Goal: Task Accomplishment & Management: Manage account settings

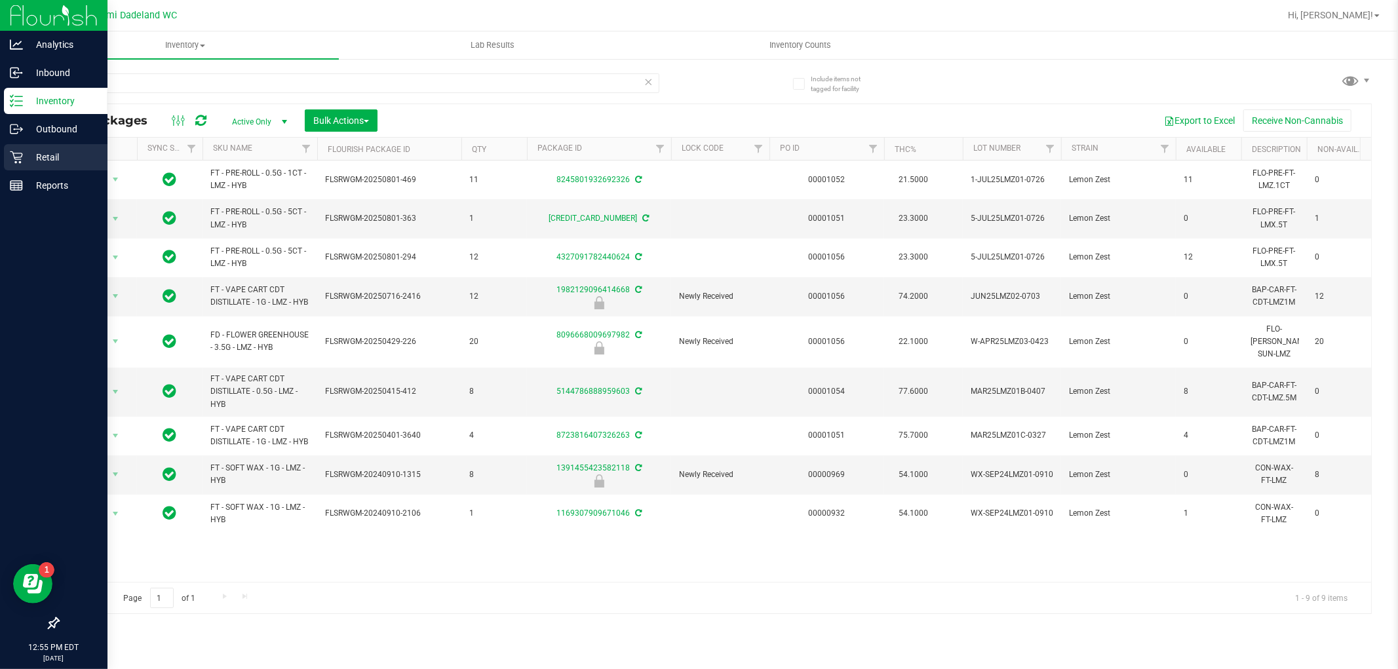
click at [26, 151] on p "Retail" at bounding box center [62, 157] width 79 height 16
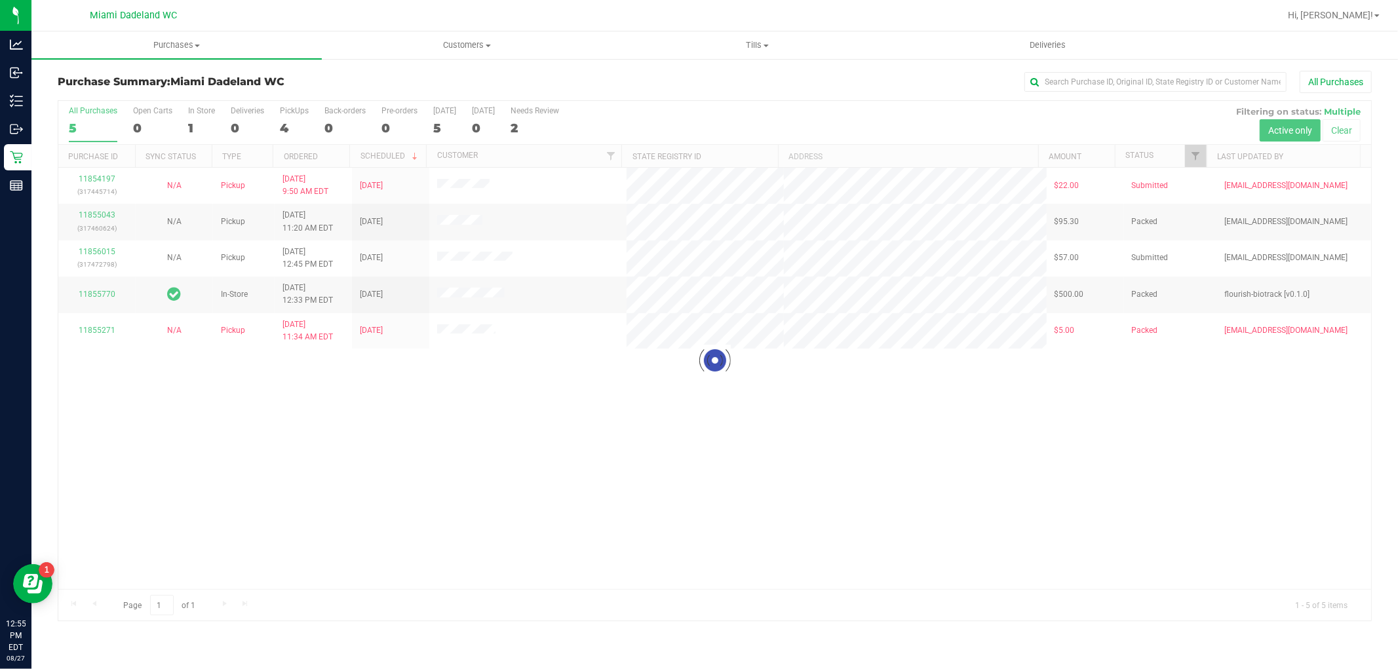
click at [398, 400] on div at bounding box center [714, 361] width 1313 height 520
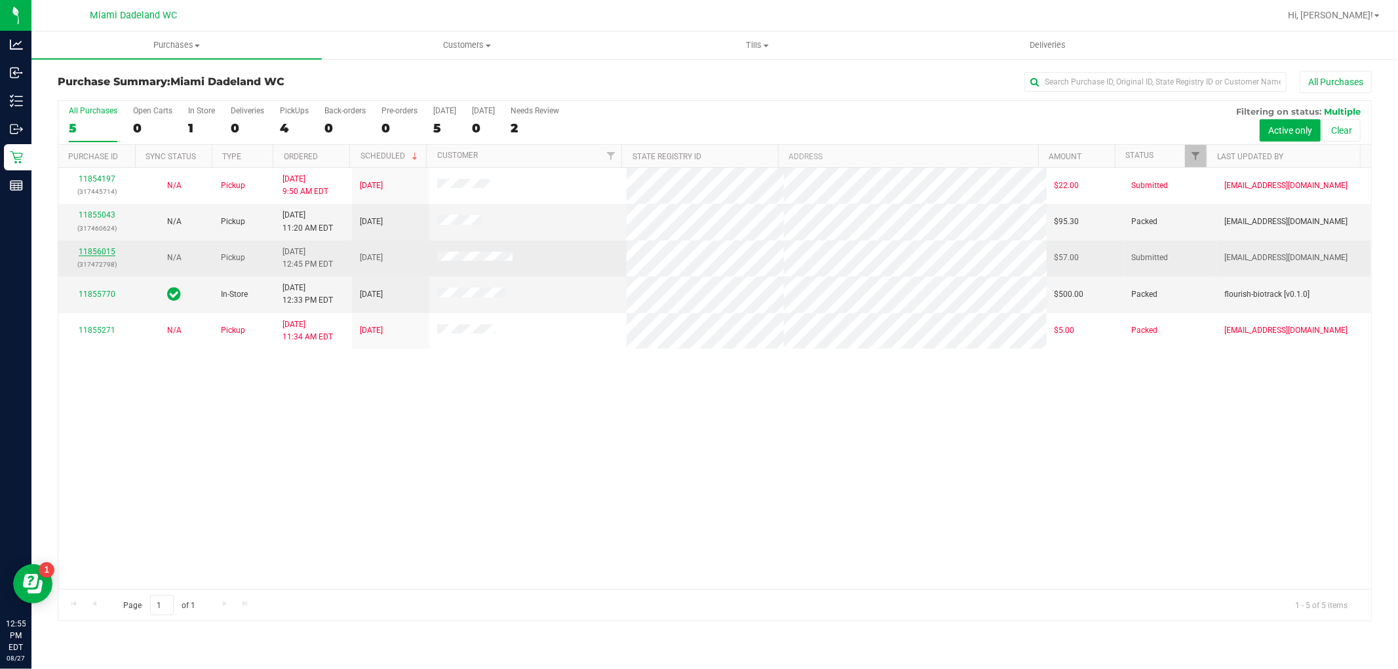
click at [92, 252] on link "11856015" at bounding box center [97, 251] width 37 height 9
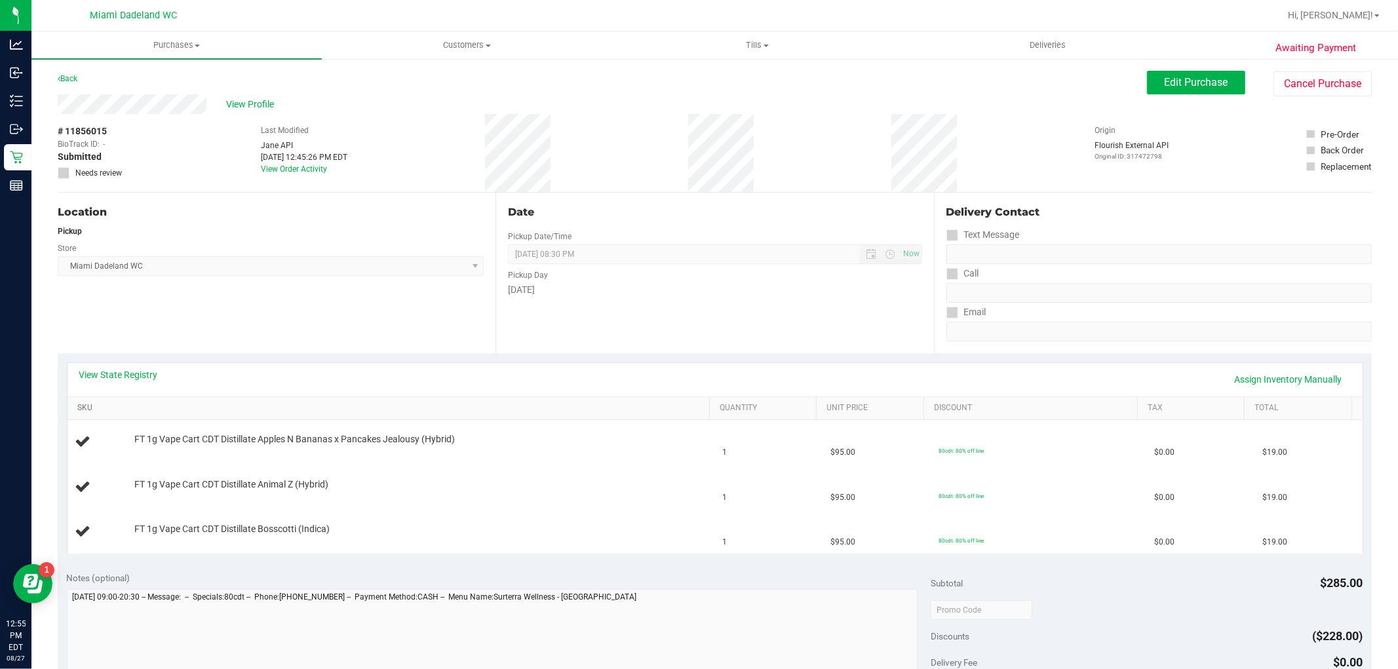
click at [163, 408] on link "SKU" at bounding box center [390, 408] width 627 height 10
click at [77, 403] on link "SKU" at bounding box center [390, 408] width 627 height 10
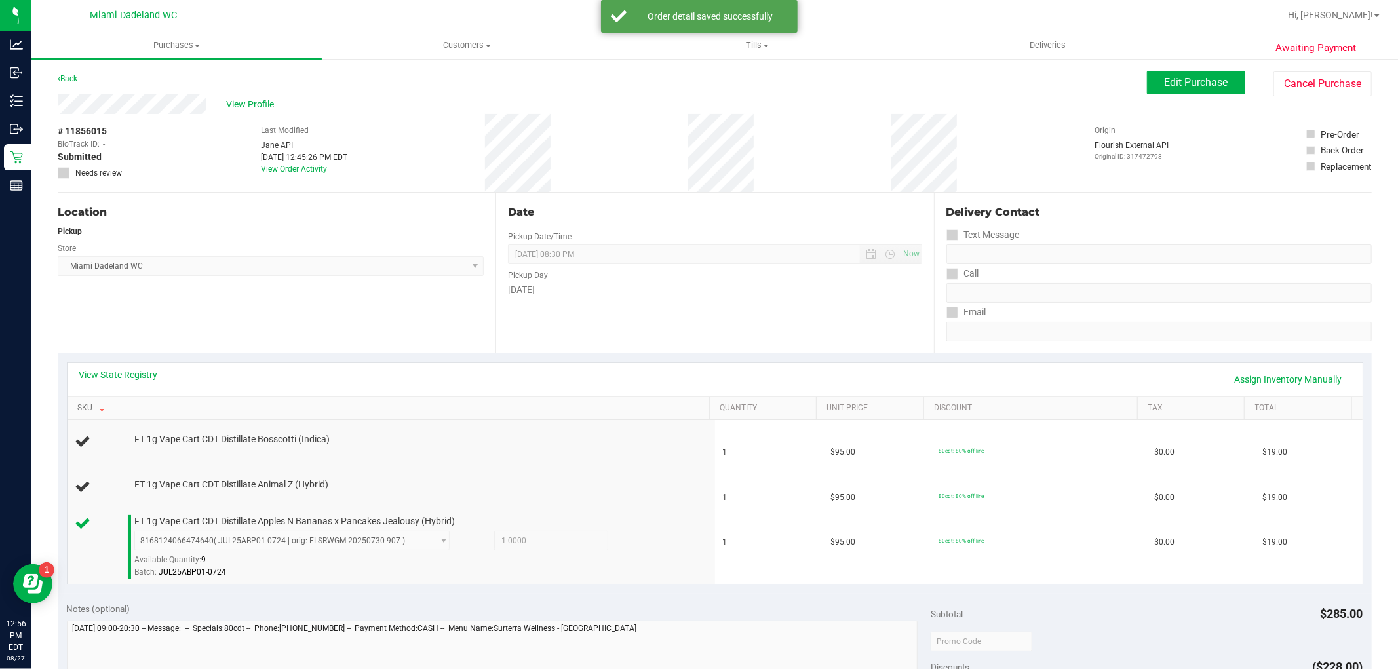
click at [77, 403] on link "SKU" at bounding box center [390, 408] width 627 height 10
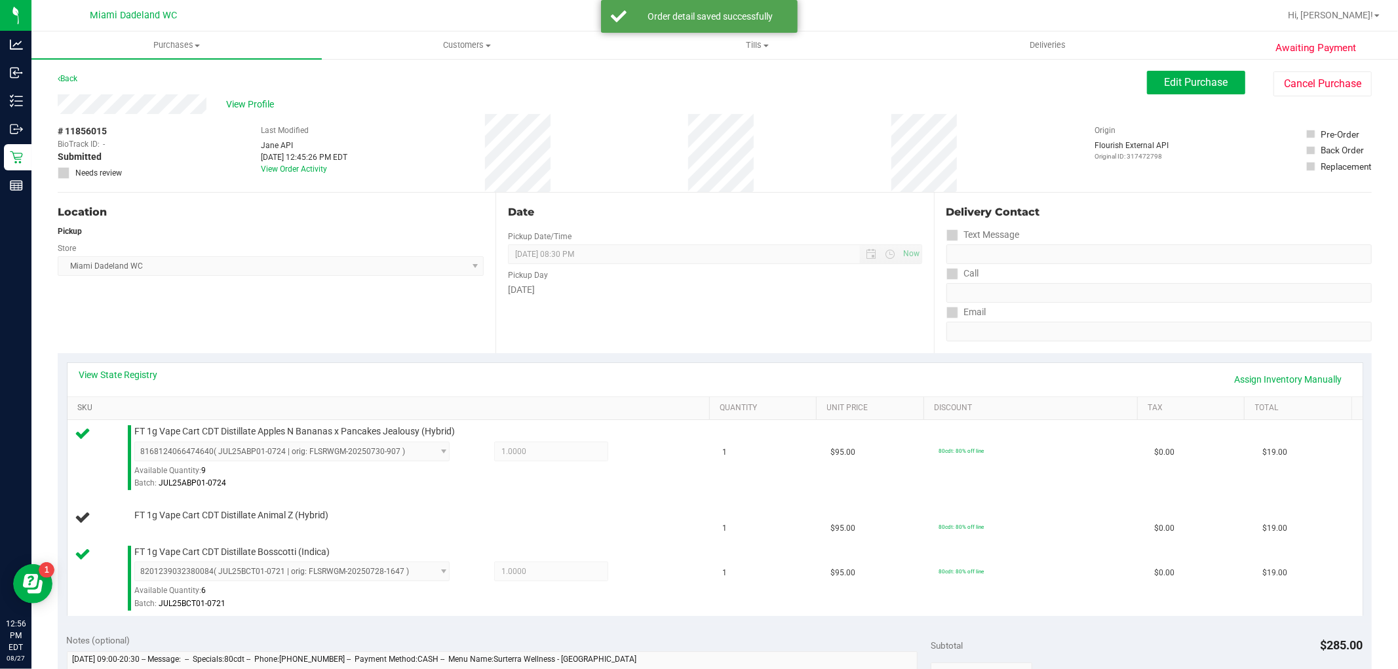
click at [77, 403] on link "SKU" at bounding box center [390, 408] width 627 height 10
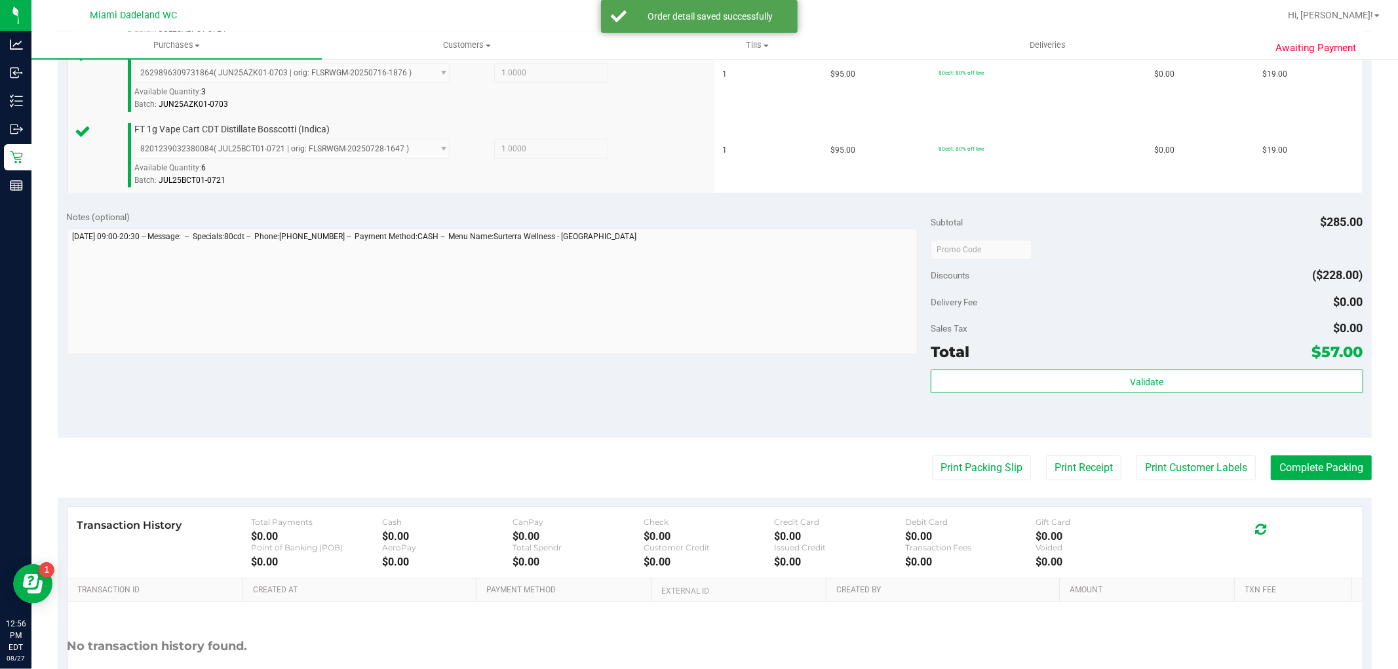
scroll to position [555, 0]
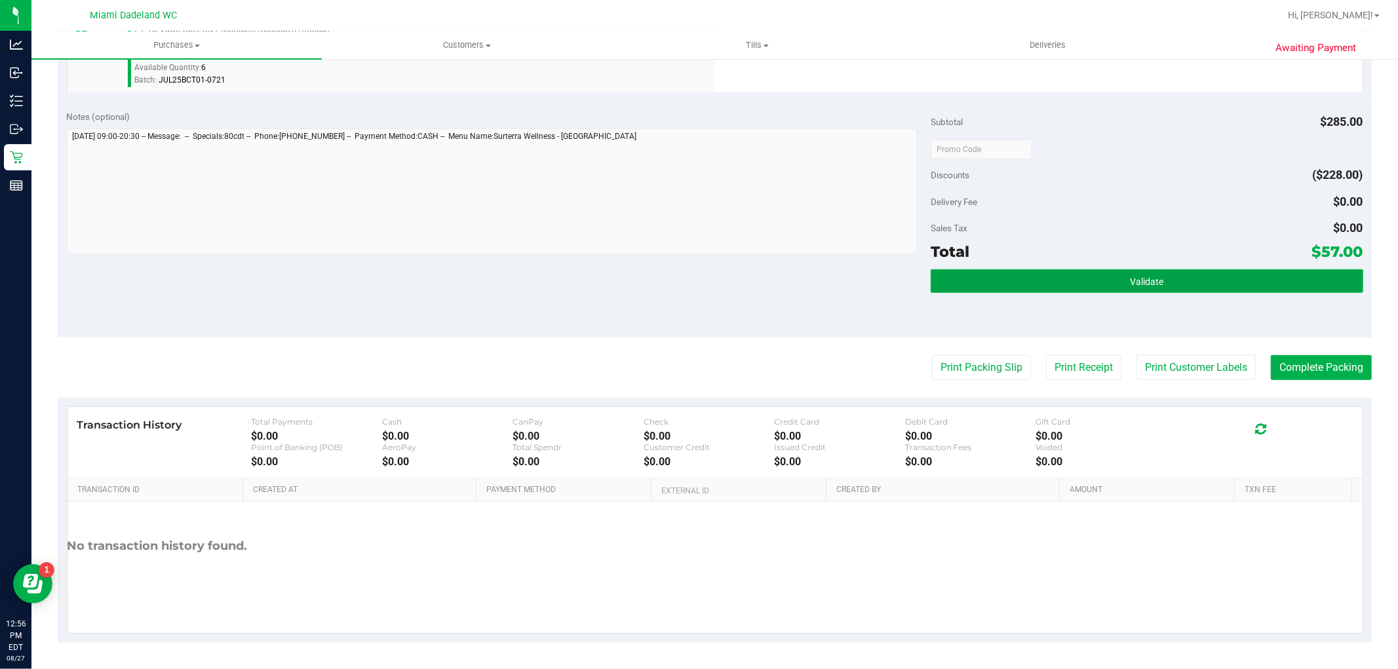
click at [1181, 273] on button "Validate" at bounding box center [1147, 281] width 432 height 24
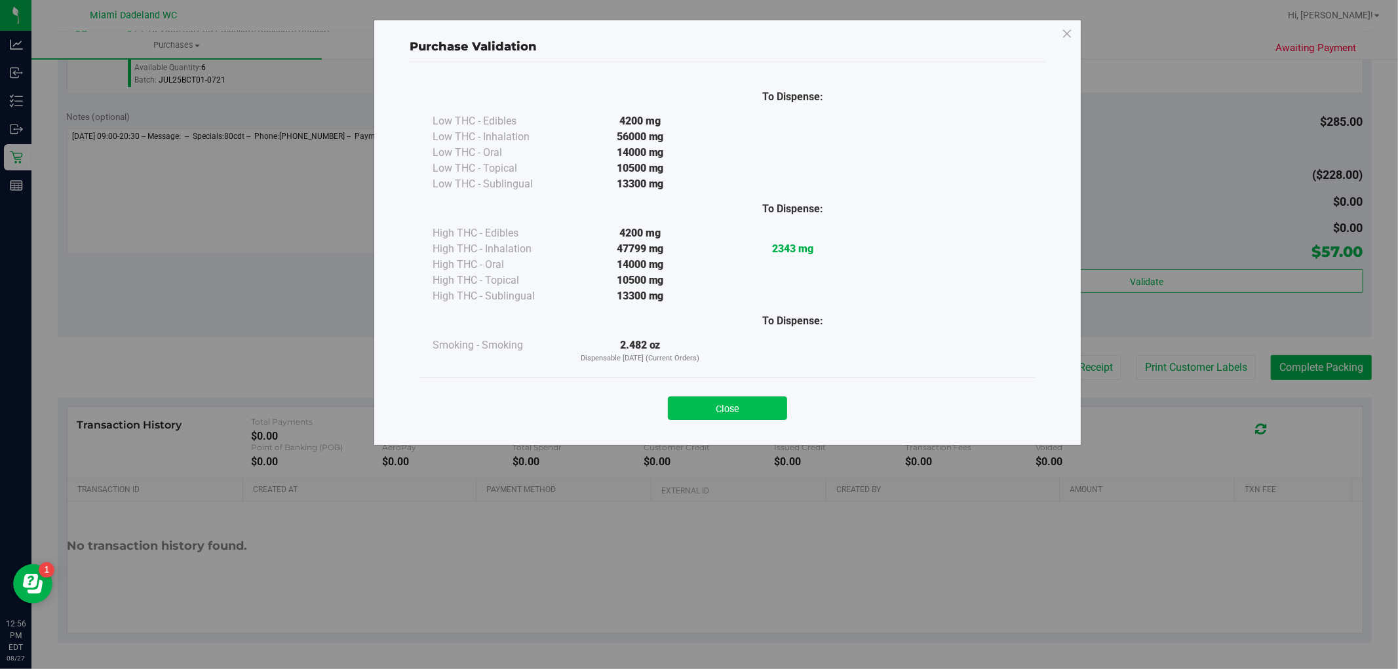
click at [743, 404] on button "Close" at bounding box center [727, 409] width 119 height 24
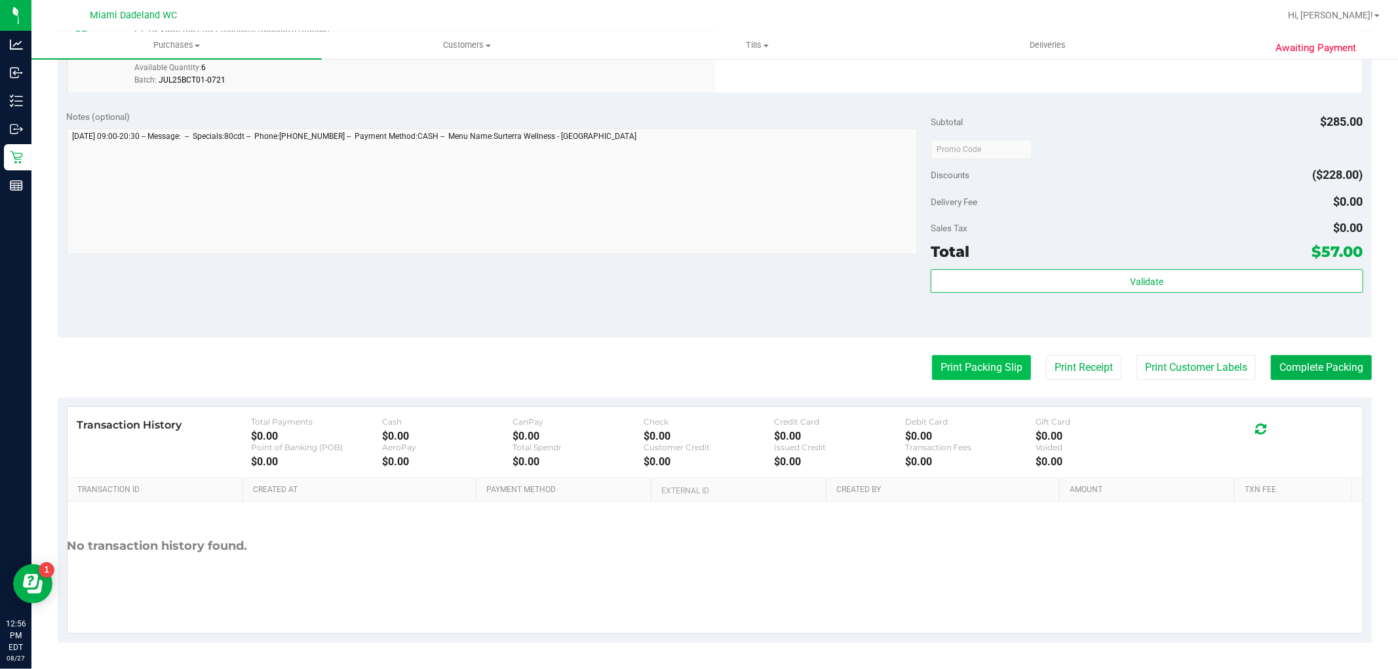
click at [954, 367] on button "Print Packing Slip" at bounding box center [981, 367] width 99 height 25
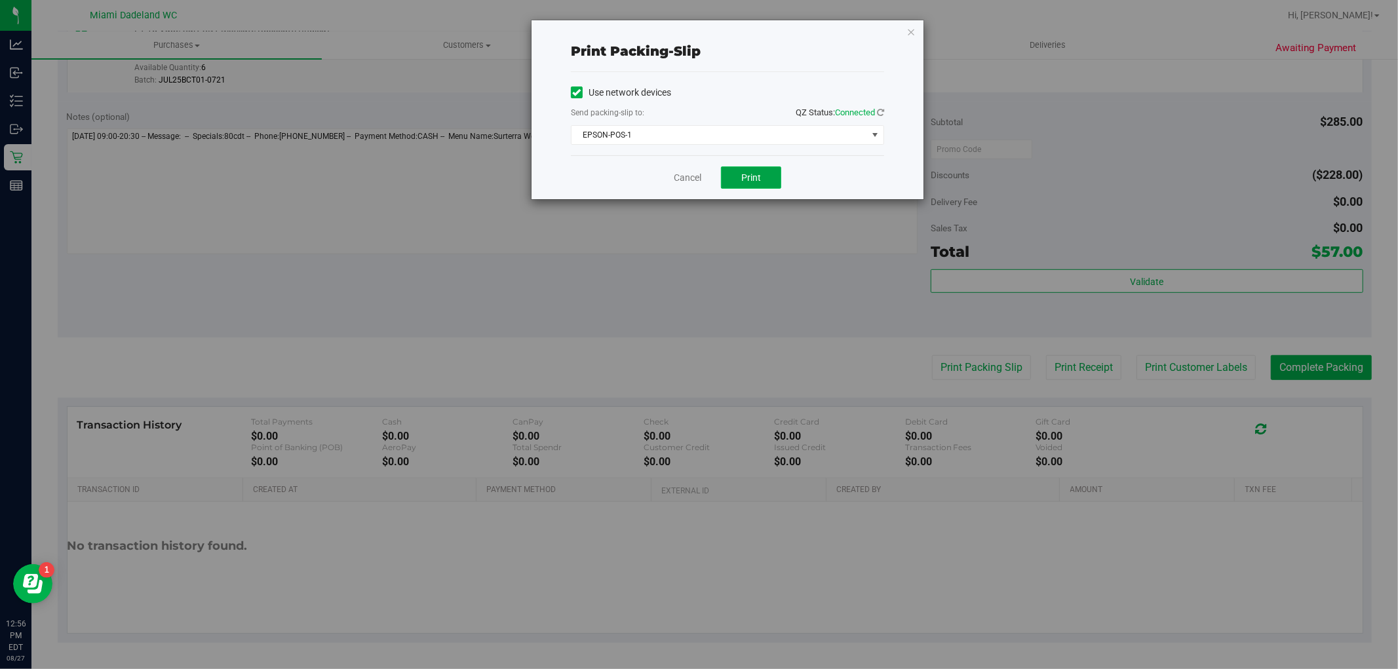
click at [742, 179] on span "Print" at bounding box center [751, 177] width 20 height 10
click at [686, 174] on link "Cancel" at bounding box center [688, 178] width 28 height 14
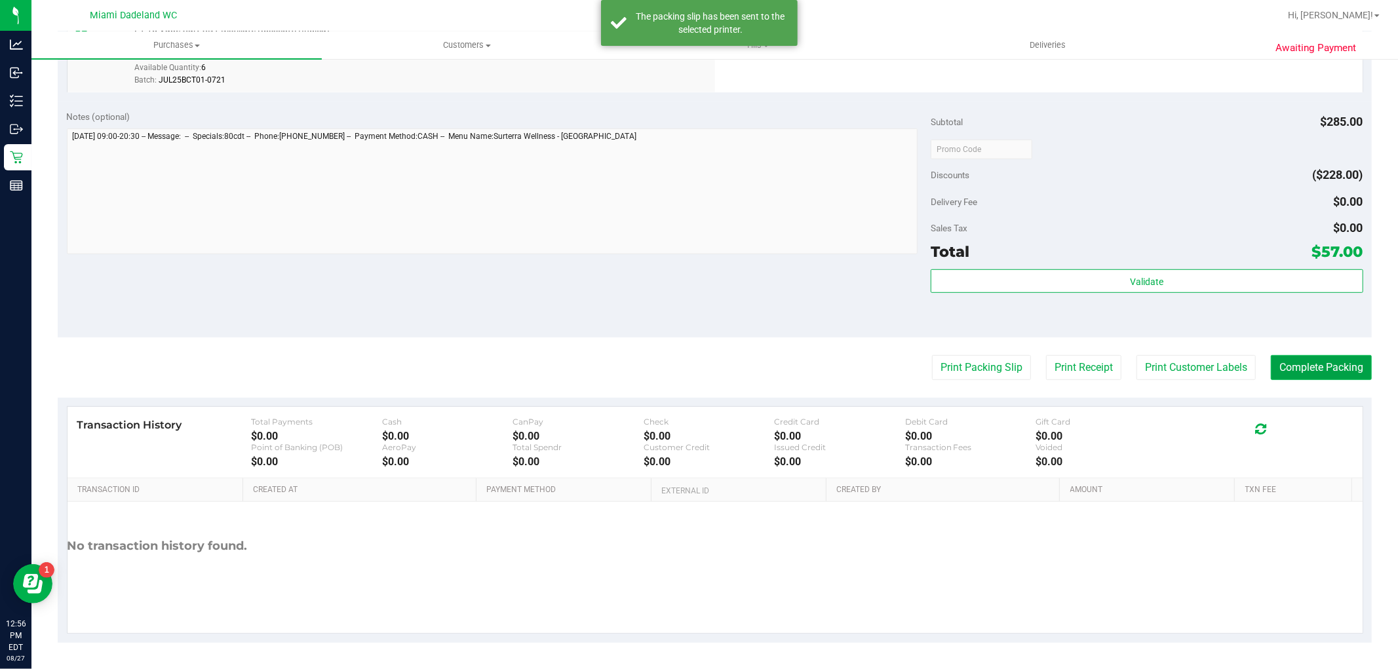
click at [1341, 365] on button "Complete Packing" at bounding box center [1321, 367] width 101 height 25
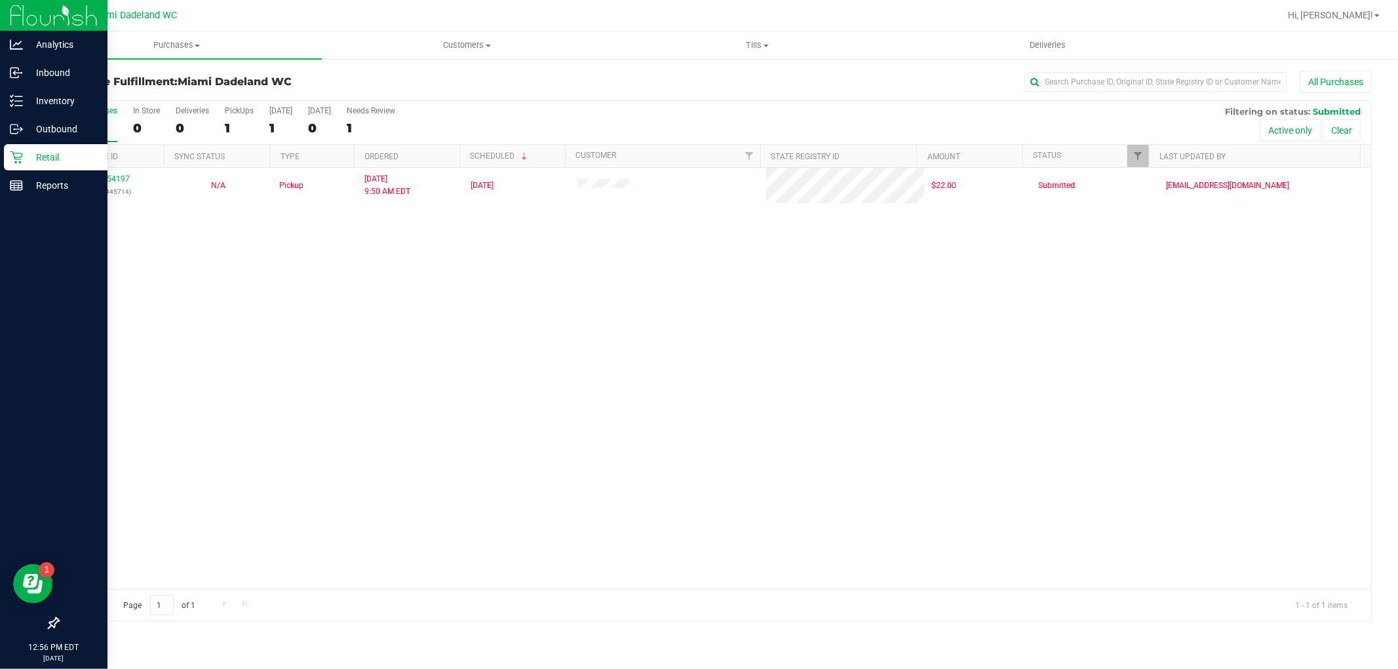
click at [17, 154] on icon at bounding box center [16, 157] width 13 height 13
